Goal: Navigation & Orientation: Find specific page/section

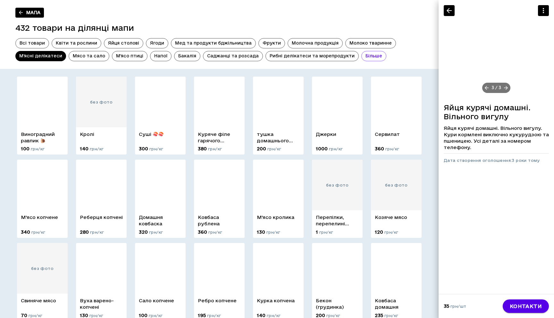
click at [22, 15] on icon at bounding box center [21, 13] width 6 height 6
click at [29, 13] on link "Мапа" at bounding box center [29, 13] width 29 height 10
click at [31, 13] on link "Мапа" at bounding box center [29, 13] width 29 height 10
click at [46, 10] on header "Мапа 432 товари на ділянці мапи Всі товари Квіти та рослини Яйця столові Ягоди …" at bounding box center [219, 34] width 439 height 69
click at [30, 10] on link "Мапа" at bounding box center [29, 13] width 29 height 10
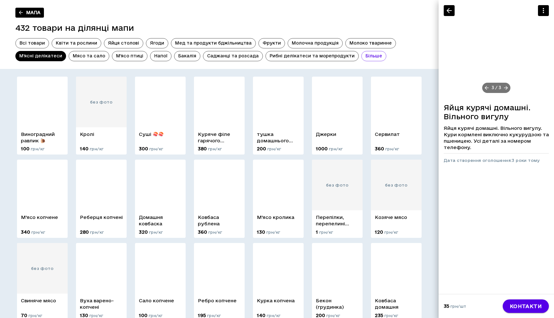
click at [27, 12] on link "Мапа" at bounding box center [29, 13] width 29 height 10
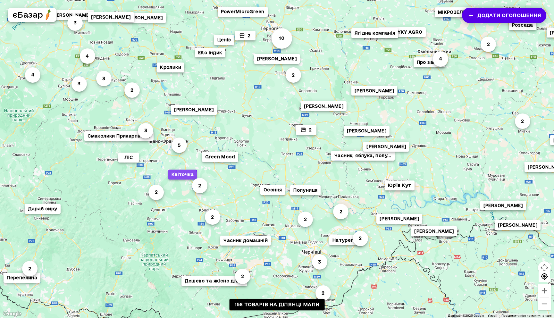
click at [178, 176] on button "Квіточка" at bounding box center [182, 175] width 29 height 10
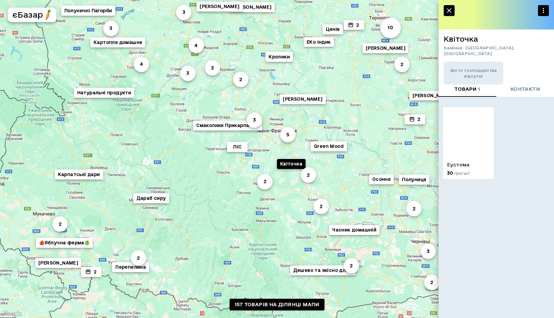
click at [538, 91] on span "контакти" at bounding box center [526, 89] width 30 height 8
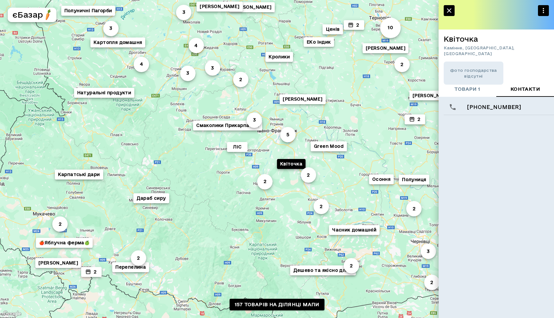
click at [472, 88] on span "товари 1" at bounding box center [468, 89] width 26 height 8
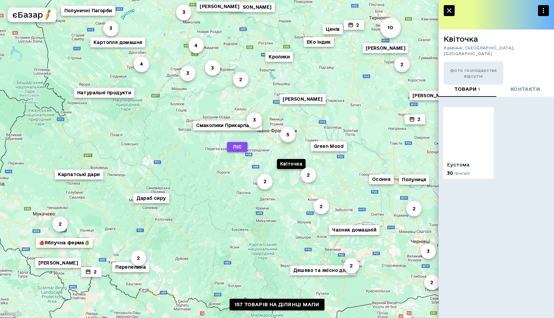
click at [238, 148] on button "ЛіС" at bounding box center [237, 147] width 21 height 10
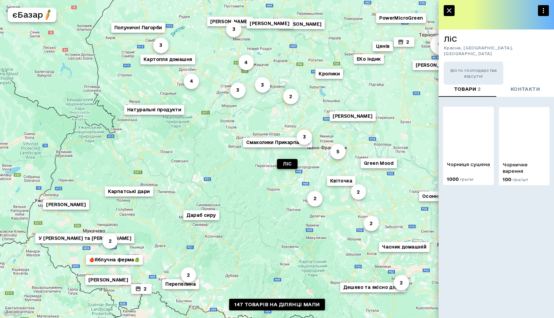
click at [485, 134] on img at bounding box center [468, 132] width 51 height 51
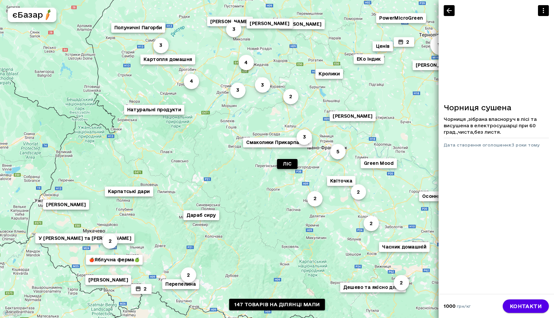
click at [451, 12] on icon "button" at bounding box center [450, 11] width 8 height 8
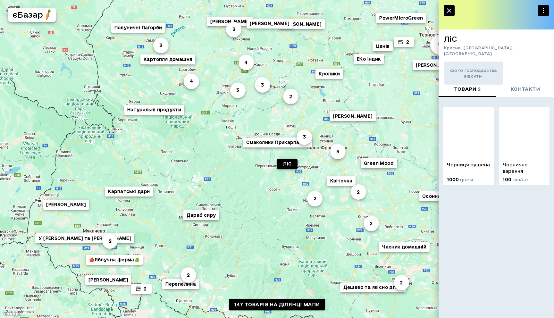
click at [474, 67] on span "фото господарства відсутні" at bounding box center [474, 73] width 60 height 12
click at [455, 152] on img at bounding box center [468, 132] width 51 height 51
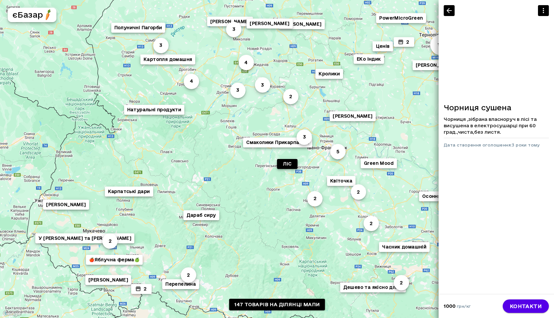
click at [447, 9] on icon "button" at bounding box center [450, 11] width 8 height 8
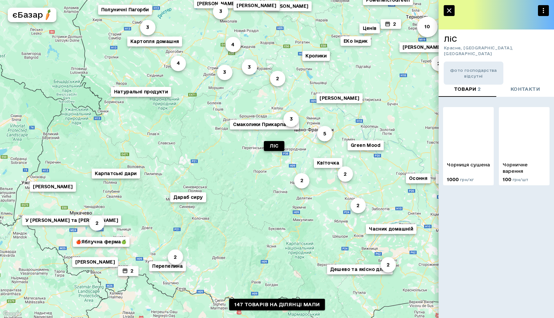
drag, startPoint x: 288, startPoint y: 208, endPoint x: 266, endPoint y: 180, distance: 35.6
click at [265, 180] on div "3 3 Часник, яблука, полу... 4 2 Green Mood [PERSON_NAME] 5 3 [PERSON_NAME] 3 Ка…" at bounding box center [541, 320] width 554 height 358
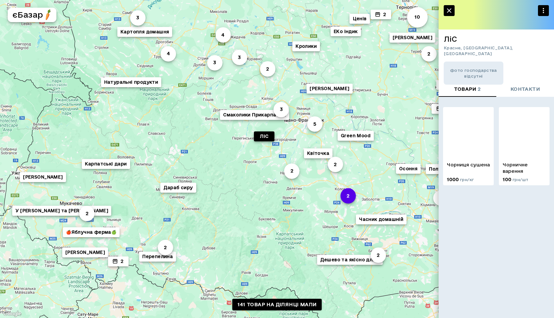
click at [353, 201] on button "2" at bounding box center [348, 195] width 15 height 15
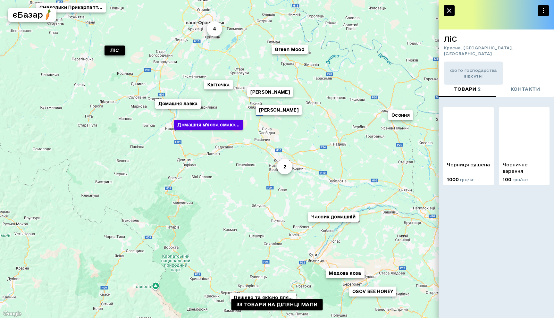
click at [230, 125] on button "Домашня м'ясна смако..." at bounding box center [208, 125] width 69 height 10
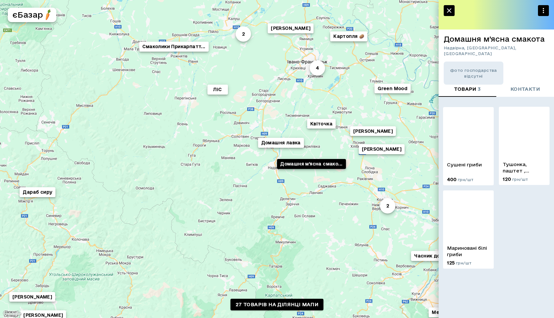
click at [519, 134] on img at bounding box center [524, 132] width 51 height 51
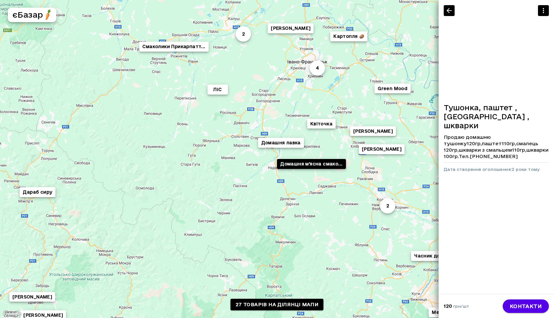
click at [449, 12] on icon "button" at bounding box center [450, 11] width 8 height 8
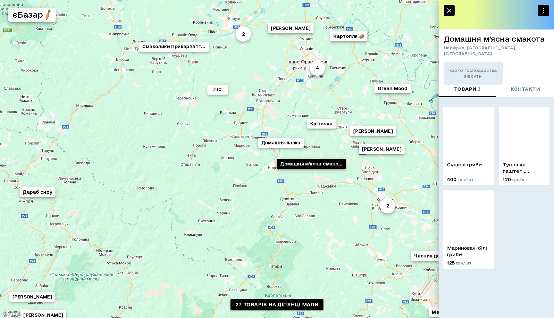
click at [451, 12] on icon "button" at bounding box center [450, 11] width 8 height 8
